Goal: Task Accomplishment & Management: Manage account settings

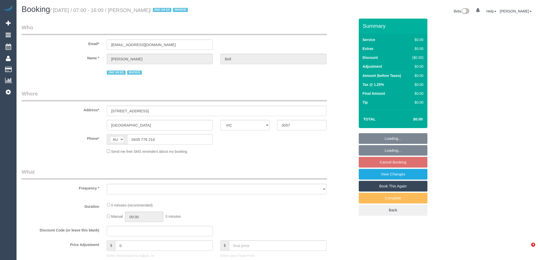
select select "VIC"
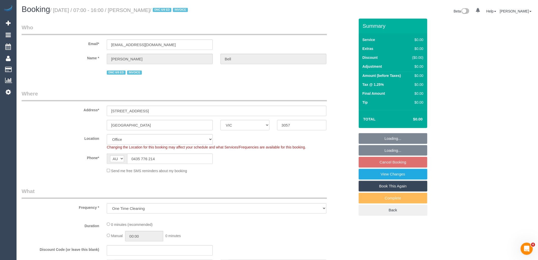
select select "object:544"
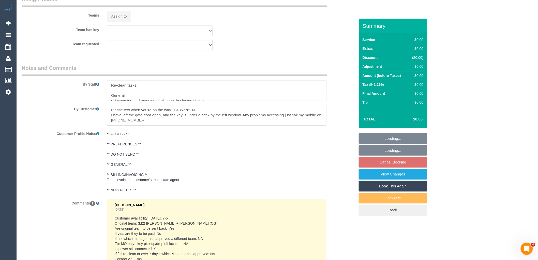
select select "number:28"
select select "number:14"
select select "number:19"
select select "number:36"
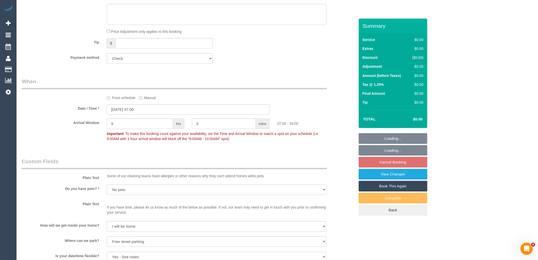
scroll to position [803, 0]
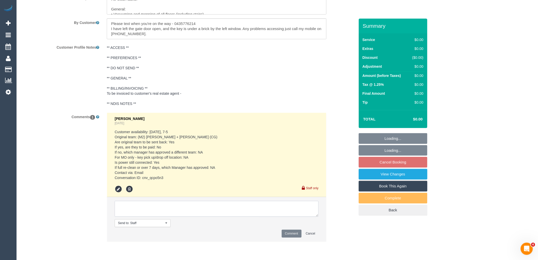
click at [181, 207] on textarea at bounding box center [217, 209] width 204 height 16
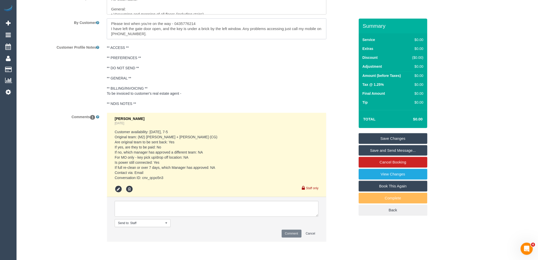
click at [163, 30] on textarea at bounding box center [217, 28] width 220 height 21
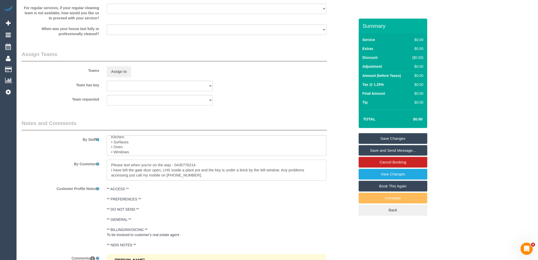
scroll to position [117, 0]
type textarea "Please text when you're on the way - 0435776214 I have left the gate door open,…"
click at [215, 144] on textarea at bounding box center [217, 145] width 220 height 21
click at [217, 145] on textarea at bounding box center [217, 145] width 220 height 21
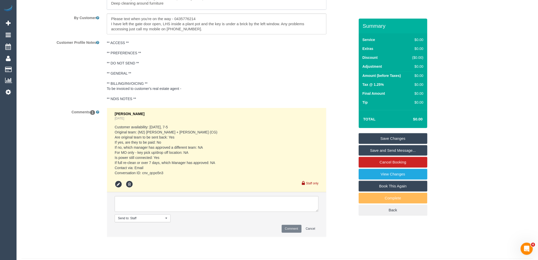
scroll to position [824, 0]
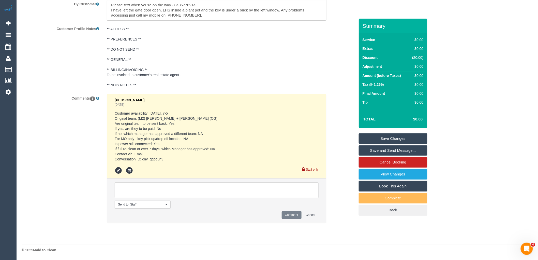
type textarea "Re-clean tasks: General: • Vacuuming and mopping of all floors (including stair…"
click at [194, 192] on textarea at bounding box center [217, 190] width 204 height 16
type textarea "One key missing. - there were two on a key ring purple key ring. two silver key…"
click at [293, 214] on button "Comment" at bounding box center [292, 215] width 20 height 8
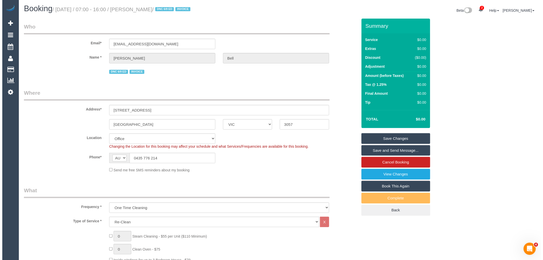
scroll to position [0, 0]
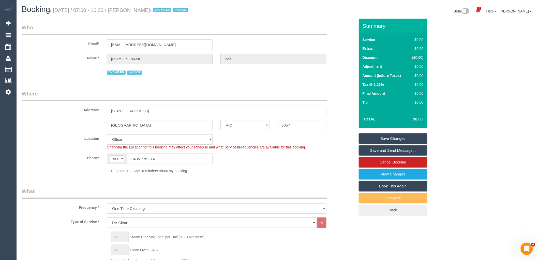
click at [413, 138] on link "Save Changes" at bounding box center [393, 138] width 69 height 11
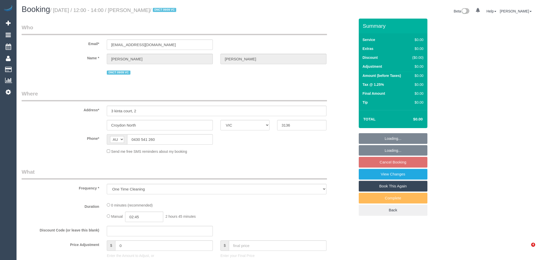
select select "VIC"
select select "string:stripe-pm_1S3rK62GScqysDRVEs1S9P1c"
select select "number:28"
select select "number:14"
select select "number:19"
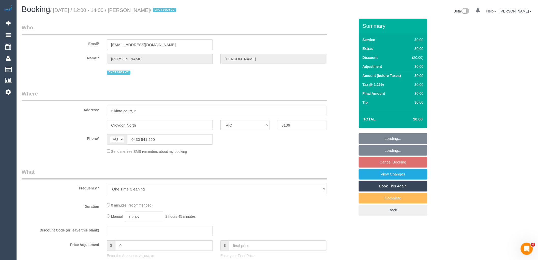
select select "number:24"
select select "number:26"
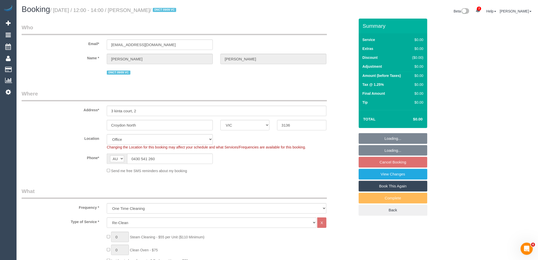
select select "object:2060"
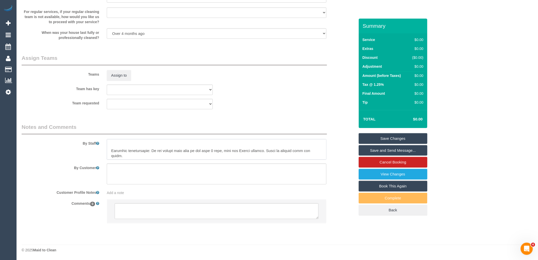
scroll to position [188, 0]
drag, startPoint x: 109, startPoint y: 149, endPoint x: 237, endPoint y: 196, distance: 135.9
click at [237, 196] on sui-booking-comments "By Staff By Customer Customer Profile Notes Add a note Comments 0" at bounding box center [189, 175] width 334 height 105
type textarea "Re-clean tasks: Kitchen: • Bins - empty and wipe over • Splashback behind stove…"
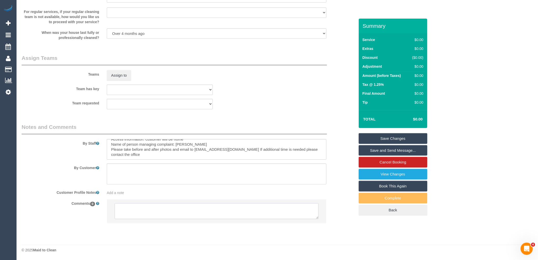
click at [168, 210] on textarea at bounding box center [217, 211] width 204 height 16
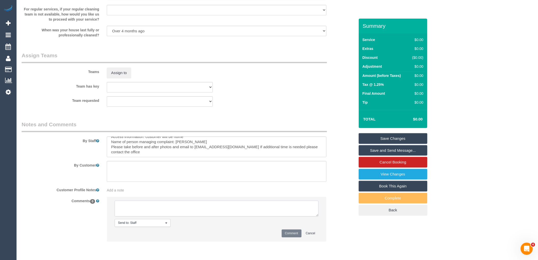
paste textarea "Customer availability: We are pretty much free in the next 7 days, just not Fri…"
type textarea "Customer availability: We are pretty much free in the next 7 days, just not Fri…"
click at [296, 237] on button "Comment" at bounding box center [292, 233] width 20 height 8
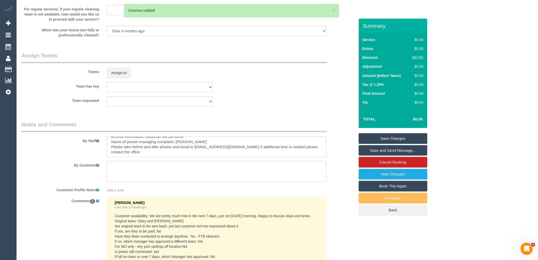
click at [412, 136] on link "Save Changes" at bounding box center [393, 138] width 69 height 11
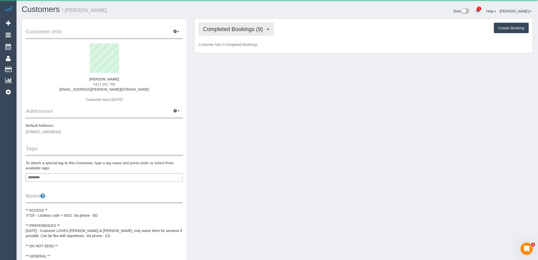
click at [215, 31] on span "Completed Bookings (9)" at bounding box center [234, 29] width 63 height 6
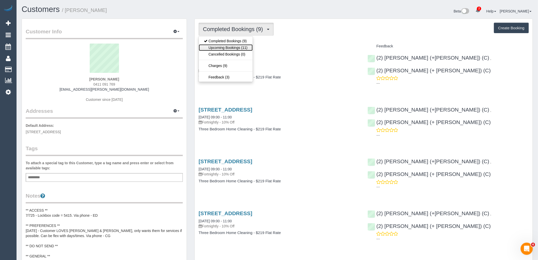
click at [217, 46] on link "Upcoming Bookings (11)" at bounding box center [226, 47] width 54 height 7
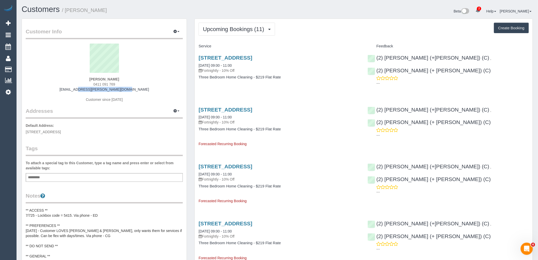
drag, startPoint x: 73, startPoint y: 89, endPoint x: 61, endPoint y: 89, distance: 12.0
click at [61, 89] on div "Hayley Allen 0411 091 769 hayley.p.allen@gmail.com Customer since 2024" at bounding box center [104, 76] width 157 height 64
copy link "hayley.p.allen@gmail.com"
click at [140, 96] on div "Hayley Allen 0411 091 769 hayley.p.allen@gmail.com Customer since 2024" at bounding box center [104, 76] width 157 height 64
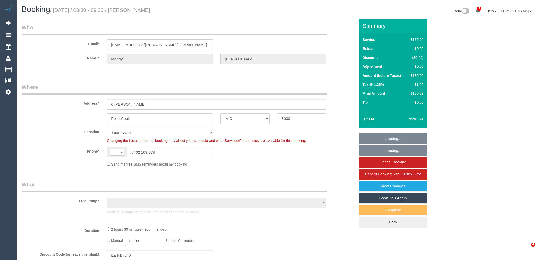
select select "VIC"
select select "string:AU"
select select "object:762"
select select "string:stripe-pm_1QyNxO2GScqysDRVICVBsnbp"
select select "150"
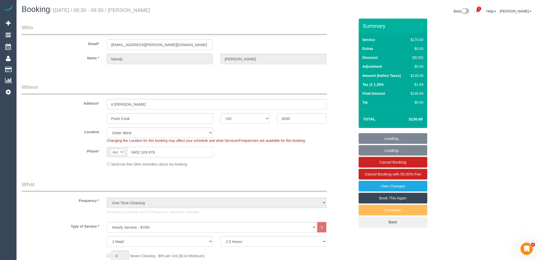
select select "number:27"
select select "number:14"
select select "number:19"
select select "number:22"
select select "object:1301"
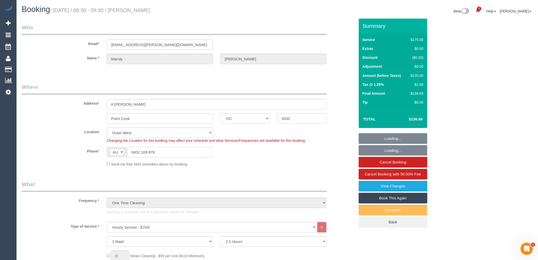
drag, startPoint x: 164, startPoint y: 155, endPoint x: 106, endPoint y: 158, distance: 58.1
click at [106, 158] on sui-booking-location "Location Office City East (North) East (South) Inner East Inner North (East) In…" at bounding box center [189, 146] width 334 height 39
click at [319, 168] on fieldset "Where Address* 6 Winton Grange Point Cook ACT NSW NT QLD SA TAS VIC WA 3030 Loc…" at bounding box center [189, 126] width 334 height 87
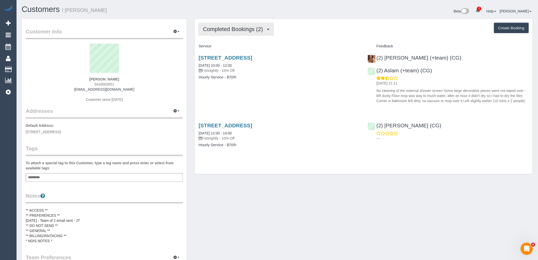
click at [221, 27] on span "Completed Bookings (2)" at bounding box center [234, 29] width 63 height 6
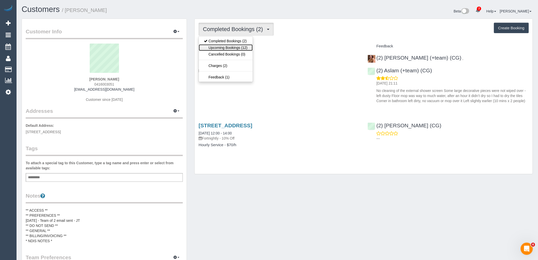
click at [222, 49] on link "Upcoming Bookings (12)" at bounding box center [226, 47] width 54 height 7
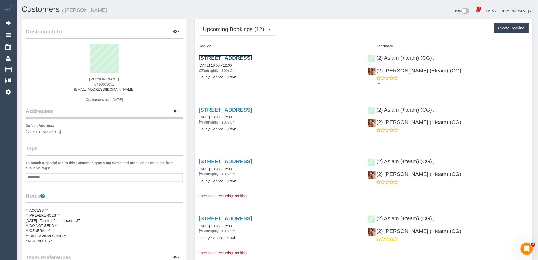
click at [232, 59] on link "[STREET_ADDRESS]" at bounding box center [226, 58] width 54 height 6
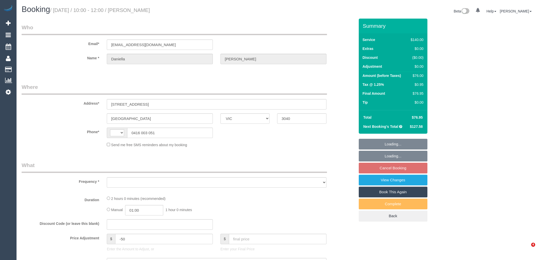
select select "VIC"
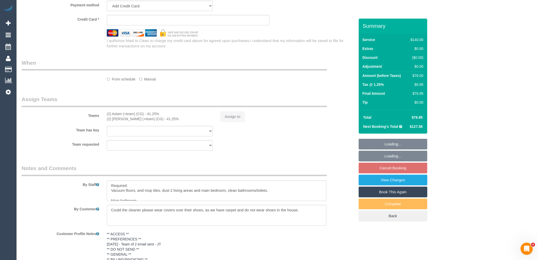
select select "string:AU"
select select "object:553"
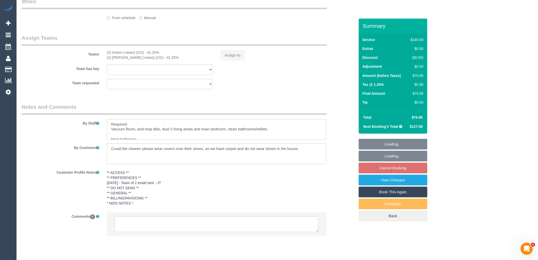
select select "string:stripe-pm_1RsZlW2GScqysDRVD5VzhXQg"
select select "number:27"
select select "number:14"
select select "number:19"
select select "number:25"
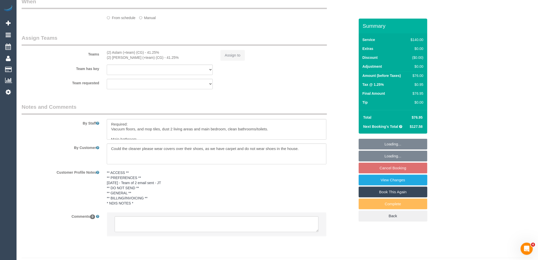
select select "number:35"
select select "number:11"
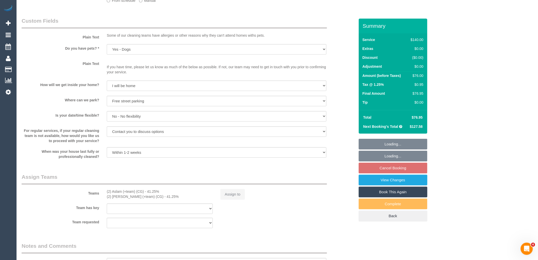
select select "spot3"
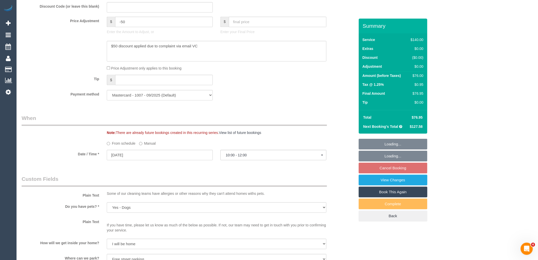
select select "object:878"
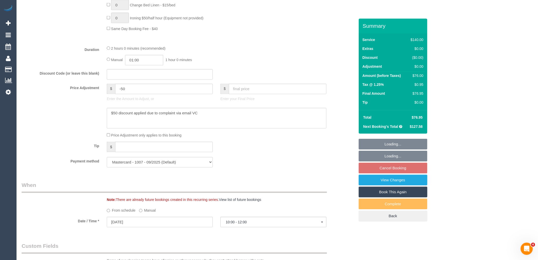
scroll to position [370, 0]
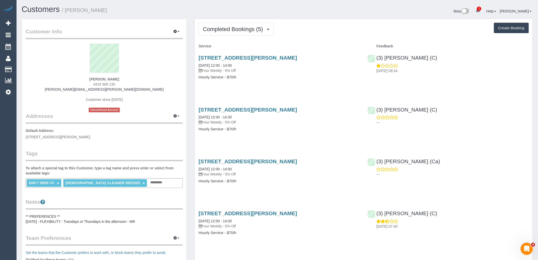
drag, startPoint x: 93, startPoint y: 83, endPoint x: 85, endPoint y: 83, distance: 7.9
click at [85, 83] on div "Holly Weinert 0415 900 130 holly.weinert@gmail.com Customer since 2025 Unconfir…" at bounding box center [104, 78] width 157 height 69
copy span "0415 900 130"
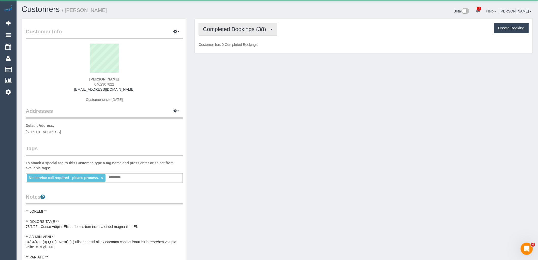
click at [247, 26] on span "Completed Bookings (38)" at bounding box center [236, 29] width 66 height 6
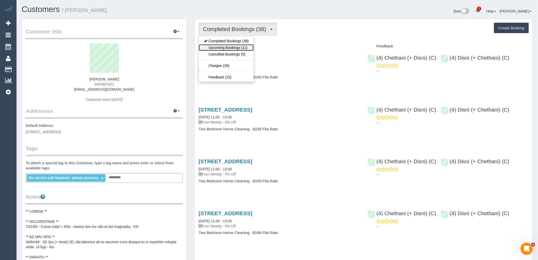
click at [245, 46] on link "Upcoming Bookings (11)" at bounding box center [226, 47] width 55 height 7
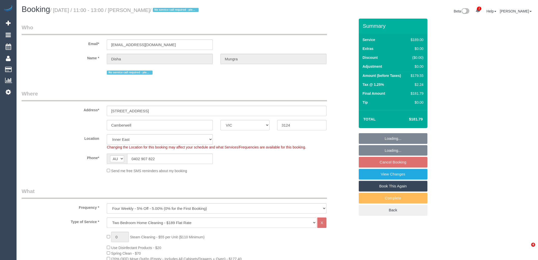
select select "VIC"
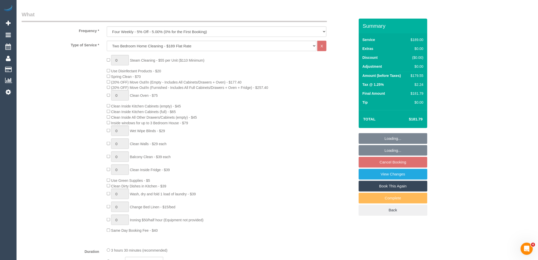
select select "number:28"
select select "number:14"
select select "number:19"
select select "number:22"
select select "number:35"
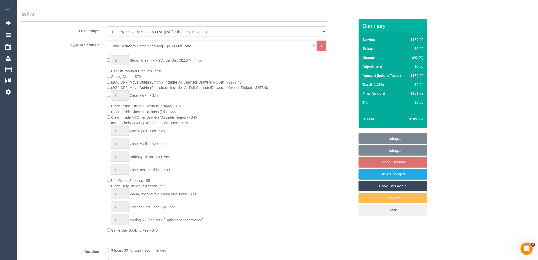
select select "number:12"
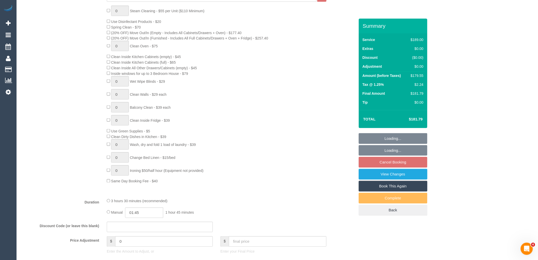
select select "object:1450"
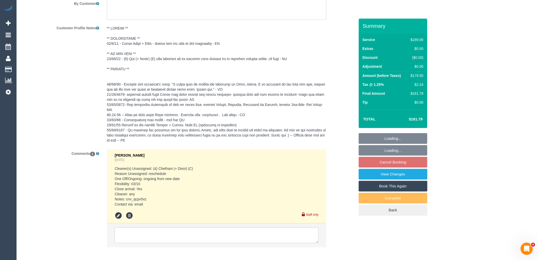
scroll to position [936, 0]
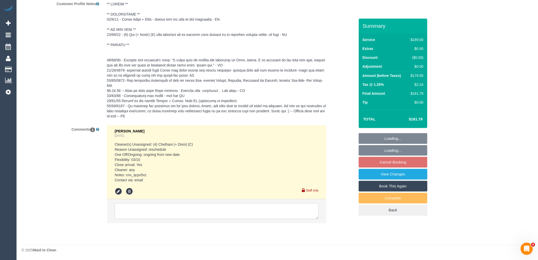
click at [164, 205] on textarea at bounding box center [217, 211] width 204 height 16
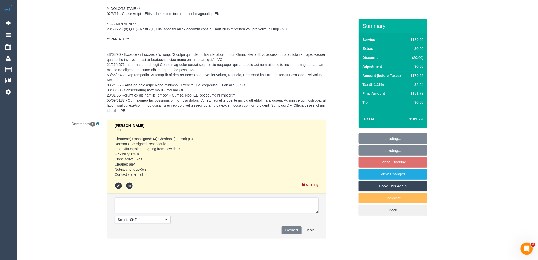
paste textarea "We're flexible on the time for Friday 3 Oct, anytime between 9am - 4pm if possi…"
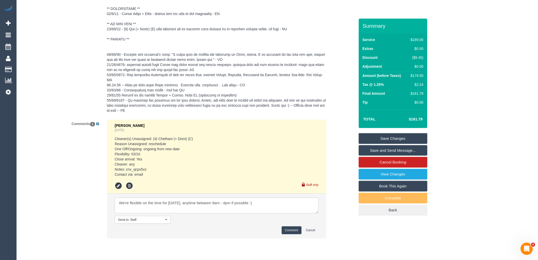
click at [286, 194] on li "Vanessa Christou 2 days ago Cleaner(s) Unassigned: (4) Chethani (+ Disni) (C) R…" at bounding box center [216, 157] width 219 height 74
click at [286, 207] on textarea at bounding box center [217, 205] width 204 height 16
paste textarea "Would anyone potentially be available on the Wednesday before the Grand Final p…"
click at [208, 209] on textarea at bounding box center [217, 205] width 204 height 16
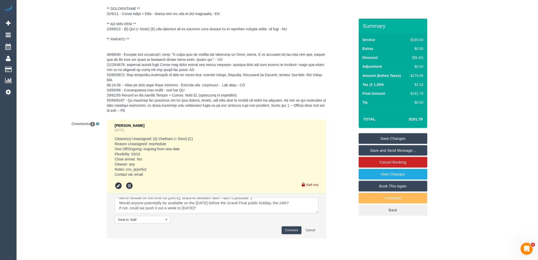
scroll to position [2, 0]
click at [262, 220] on li "Send to: Staff Nothing selected Send to: Staff Send to: Customer Send to: Team …" at bounding box center [216, 216] width 219 height 44
click at [262, 213] on textarea at bounding box center [217, 205] width 204 height 16
type textarea "We're flexible on the time for Friday 3 Oct, anytime between 9am - 4pm if possi…"
click at [297, 234] on button "Comment" at bounding box center [292, 230] width 20 height 8
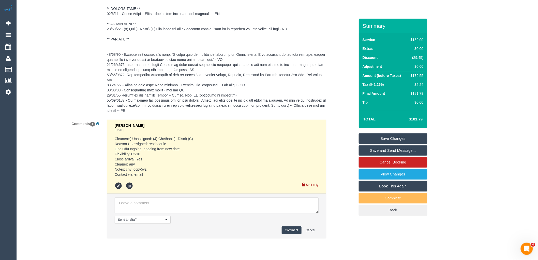
scroll to position [0, 0]
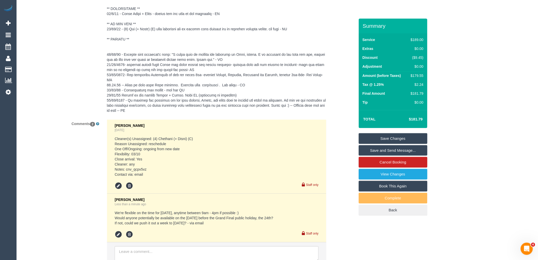
click at [283, 200] on li "Vanessa Christou Less than a minute ago We're flexible on the time for Friday 3…" at bounding box center [216, 218] width 219 height 49
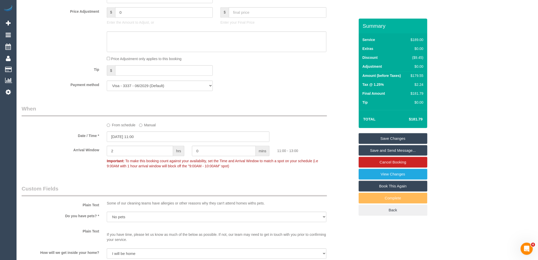
scroll to position [427, 0]
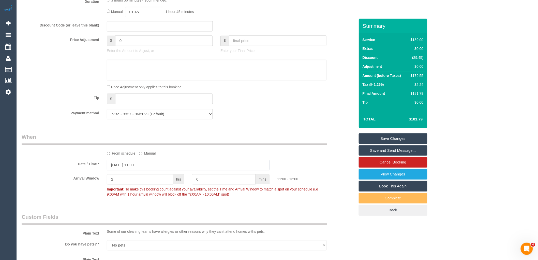
click at [149, 169] on input "03/10/2025 11:00" at bounding box center [188, 165] width 163 height 10
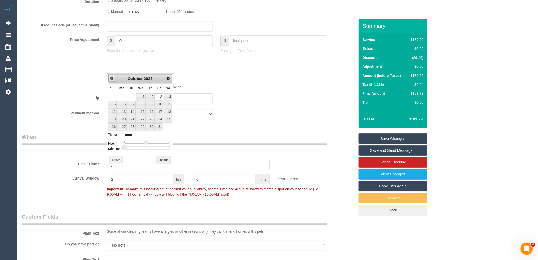
click at [112, 80] on link "Prev" at bounding box center [111, 78] width 7 height 7
click at [140, 118] on link "24" at bounding box center [141, 119] width 10 height 7
type input "24/09/2025 11:00"
click at [165, 157] on button "Done" at bounding box center [163, 160] width 15 height 8
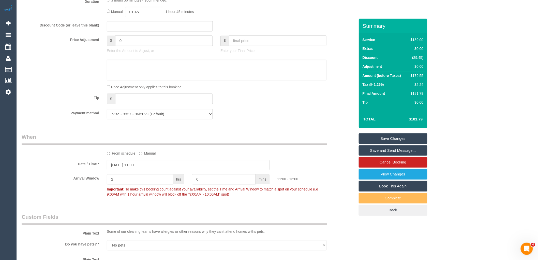
click at [409, 137] on link "Save Changes" at bounding box center [393, 138] width 69 height 11
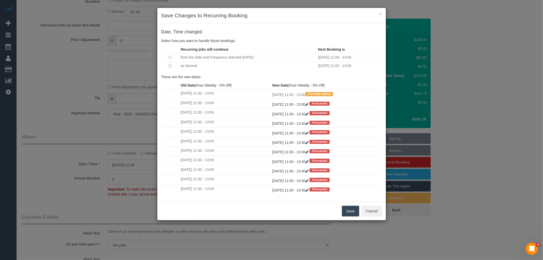
click at [353, 212] on button "Save" at bounding box center [350, 211] width 17 height 11
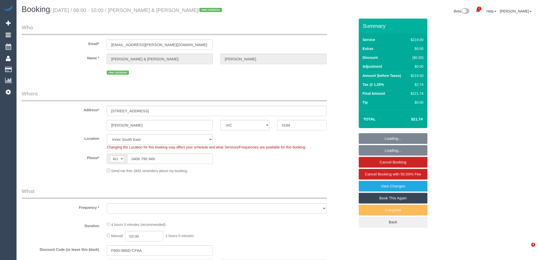
select select "VIC"
select select "number:29"
select select "number:14"
select select "number:19"
select select "number:24"
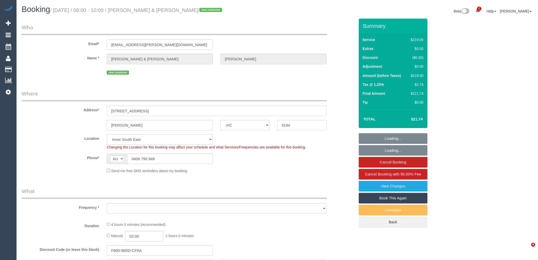
select select "number:35"
select select "number:13"
select select "object:843"
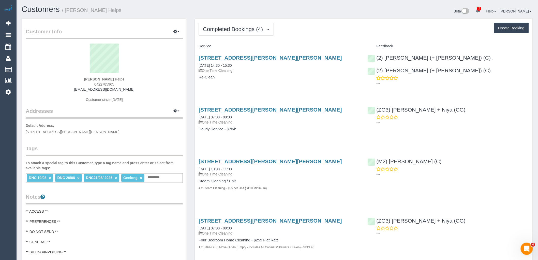
drag, startPoint x: 90, startPoint y: 83, endPoint x: 83, endPoint y: 83, distance: 7.4
click at [83, 83] on div "[PERSON_NAME] Helps 0422785965 [EMAIL_ADDRESS][DOMAIN_NAME] Customer since [DAT…" at bounding box center [104, 76] width 157 height 64
